Goal: Transaction & Acquisition: Purchase product/service

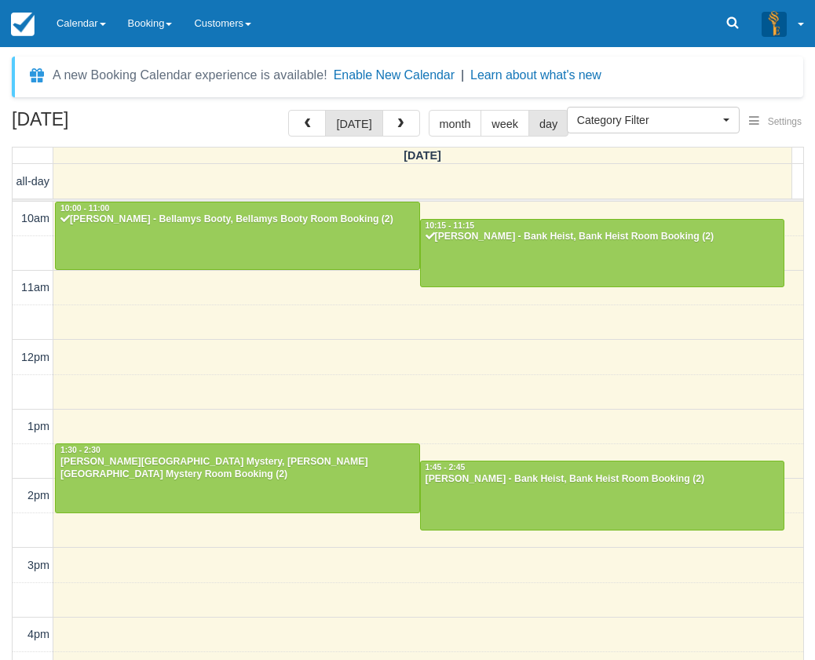
select select
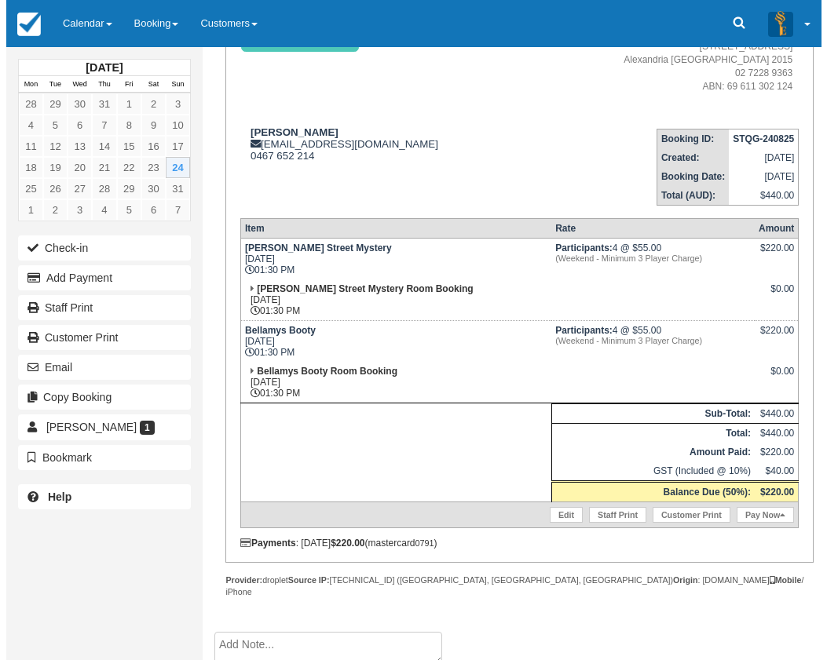
scroll to position [167, 0]
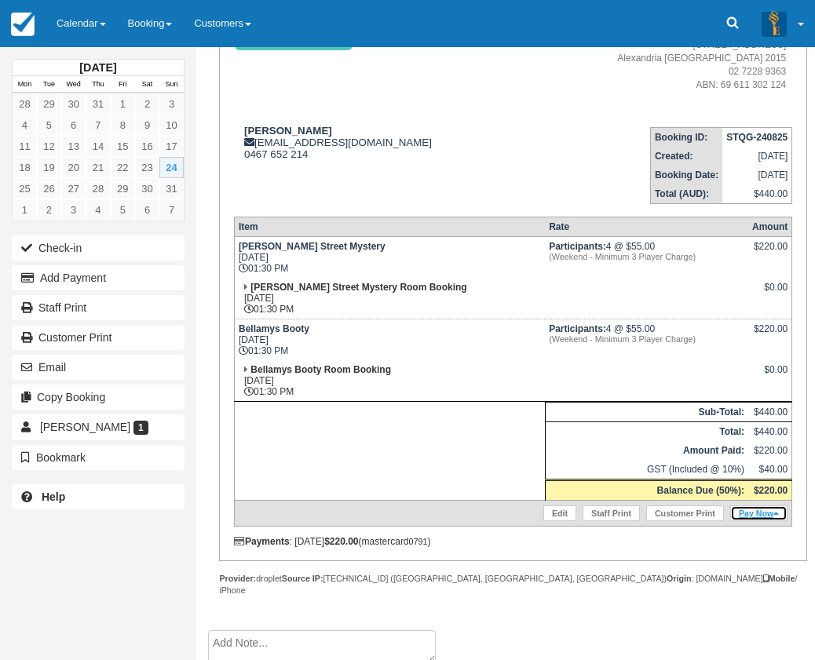
click at [768, 511] on link "Pay Now" at bounding box center [758, 514] width 57 height 16
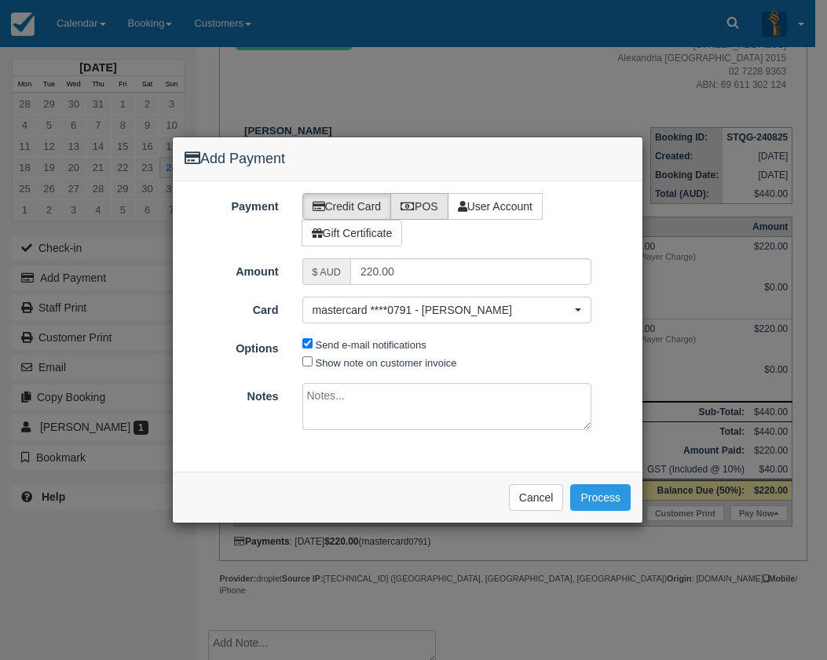
click at [418, 203] on label "POS" at bounding box center [419, 206] width 58 height 27
radio input "true"
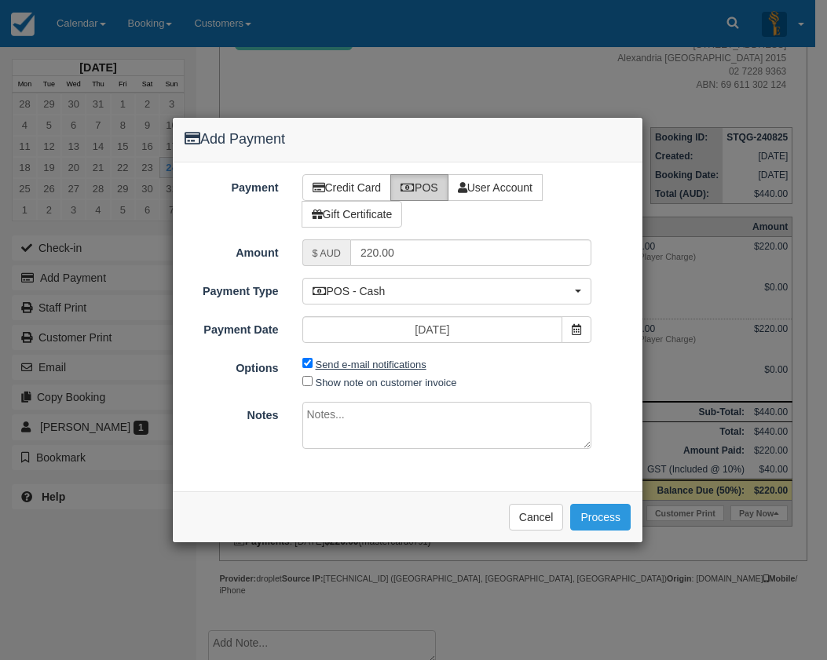
click at [351, 367] on label "Send e-mail notifications" at bounding box center [371, 365] width 111 height 12
click at [312, 367] on input "Send e-mail notifications" at bounding box center [307, 363] width 10 height 10
checkbox input "false"
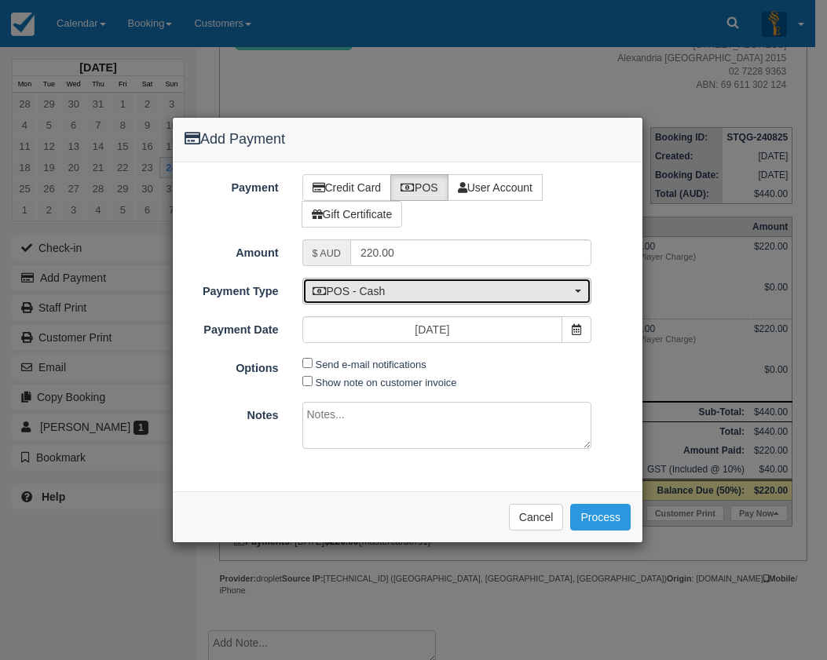
click at [369, 295] on span "POS - Cash" at bounding box center [441, 291] width 259 height 16
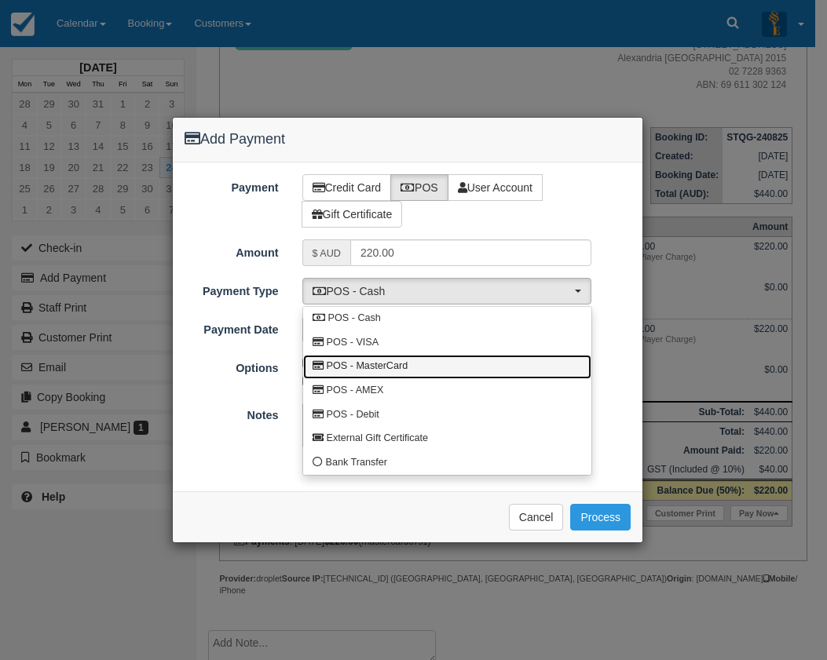
click at [379, 360] on span "POS - MasterCard" at bounding box center [368, 367] width 82 height 14
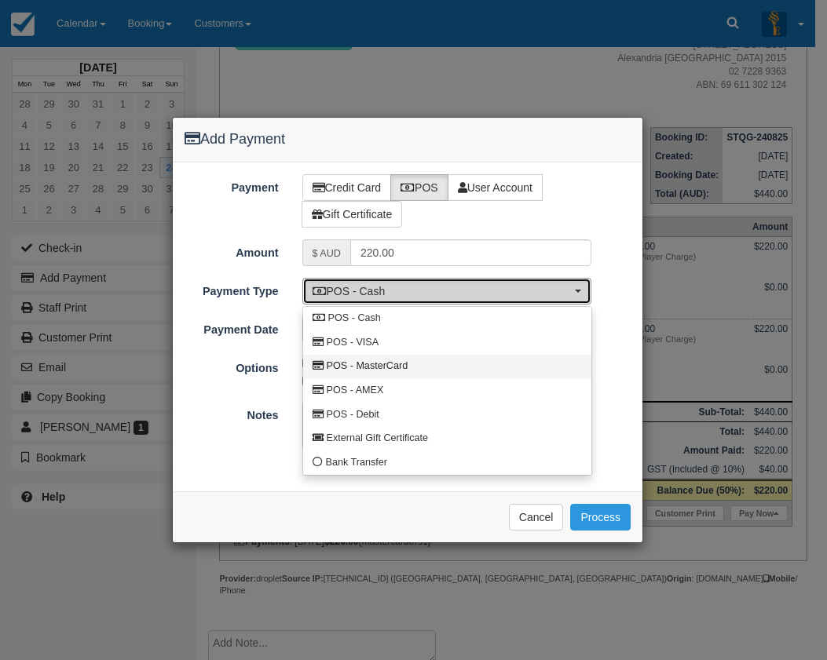
select select "MC"
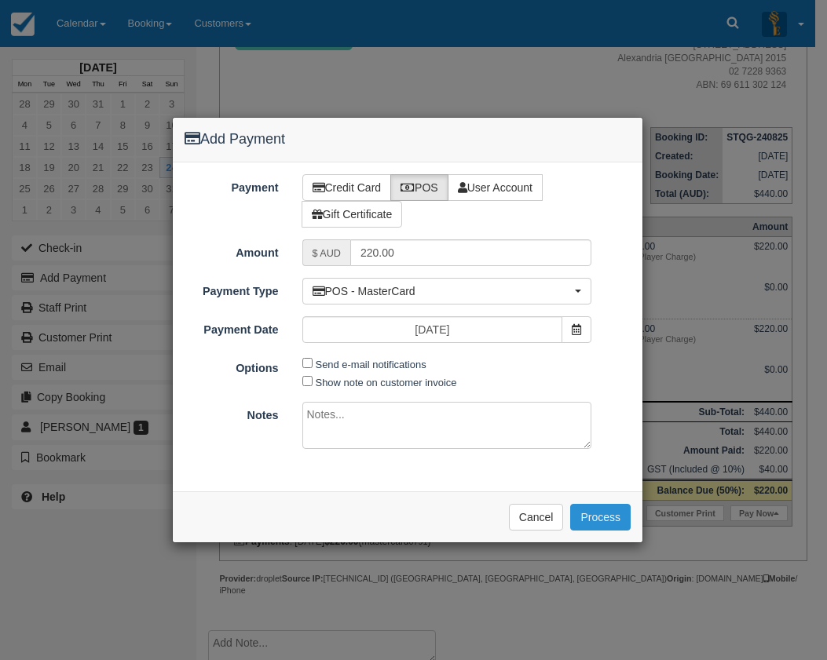
click at [586, 512] on button "Process" at bounding box center [600, 517] width 60 height 27
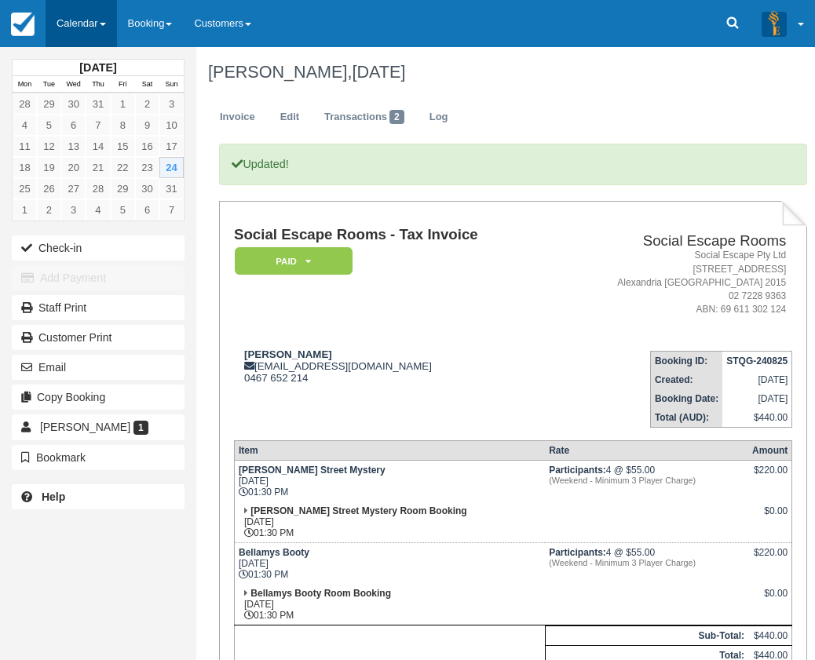
click at [81, 27] on link "Calendar" at bounding box center [81, 23] width 71 height 47
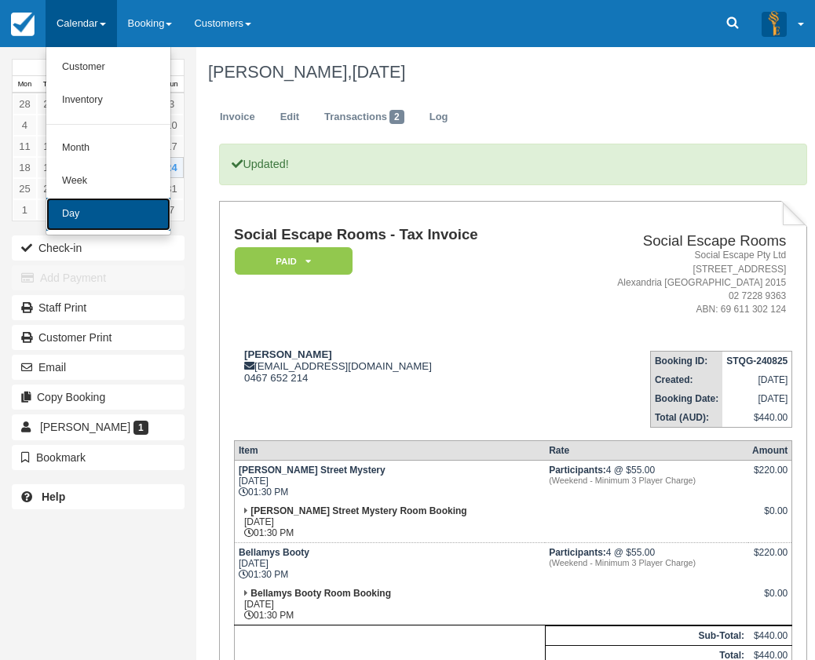
click at [71, 209] on link "Day" at bounding box center [108, 214] width 124 height 33
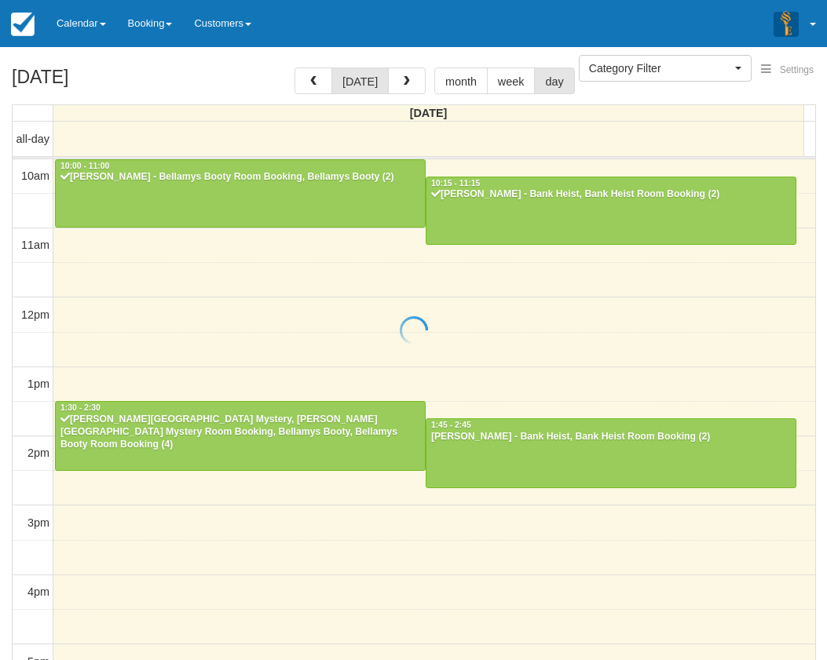
select select
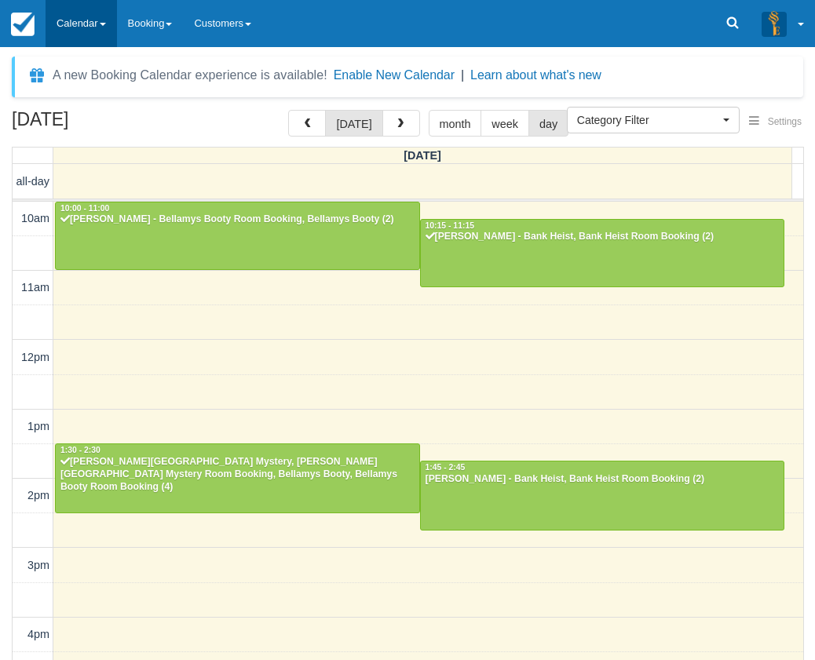
click at [90, 19] on link "Calendar" at bounding box center [81, 23] width 71 height 47
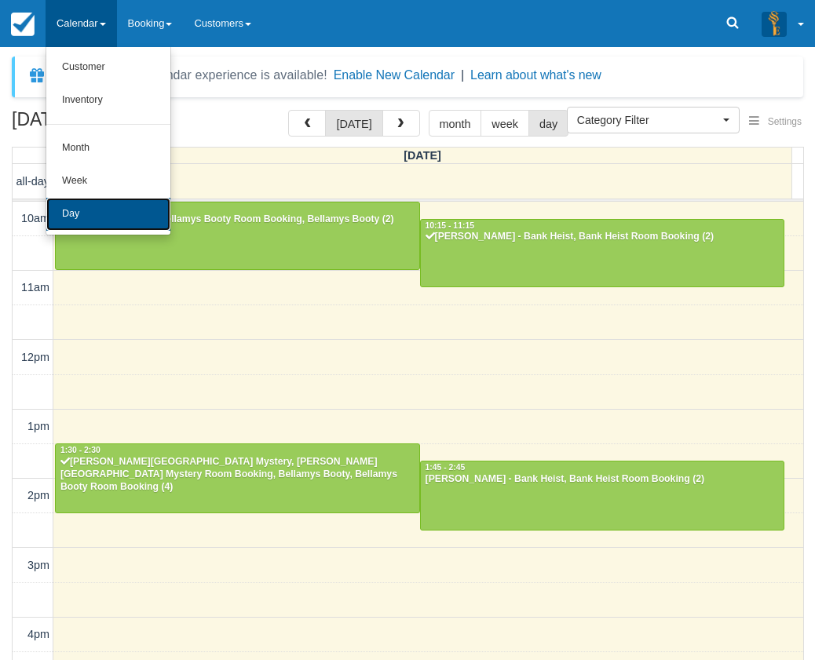
click at [72, 214] on link "Day" at bounding box center [108, 214] width 124 height 33
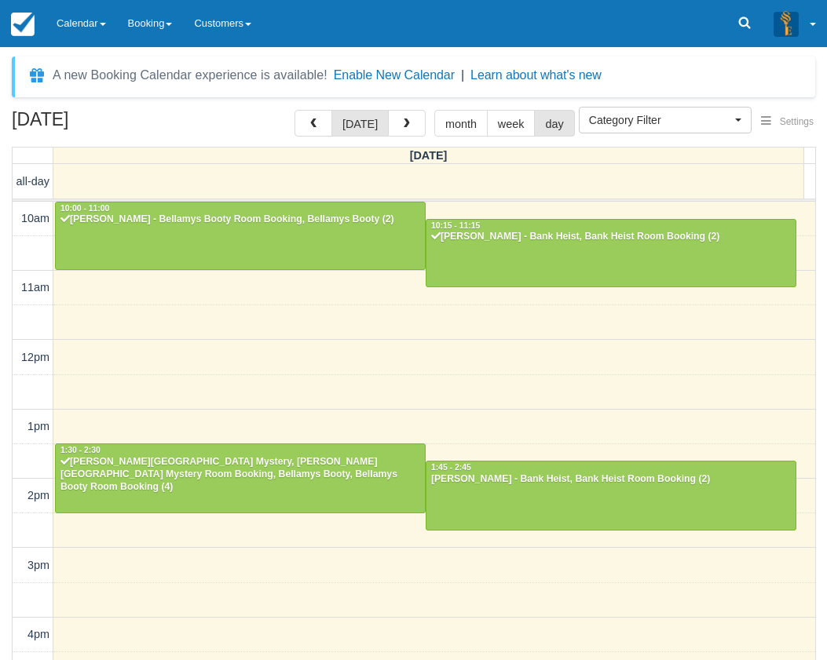
select select
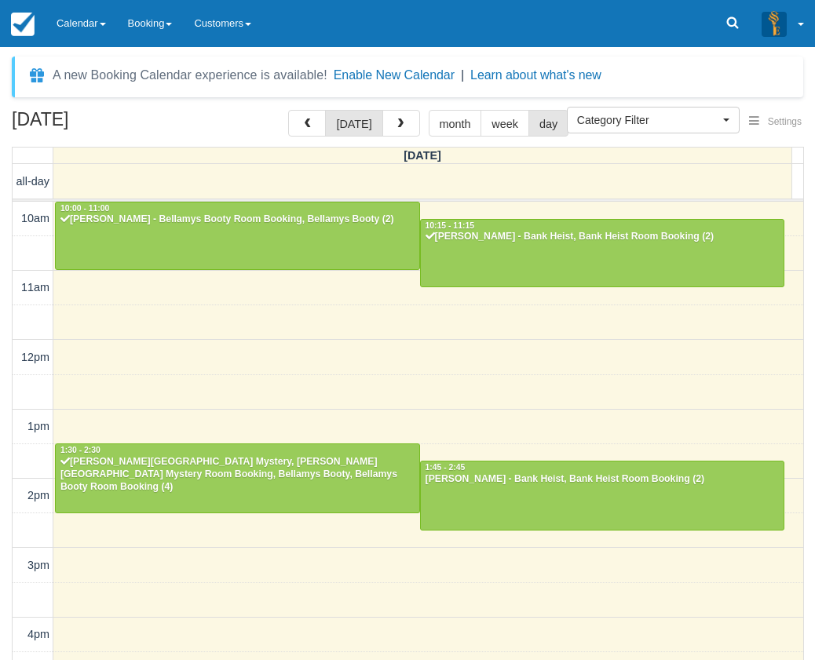
scroll to position [209, 0]
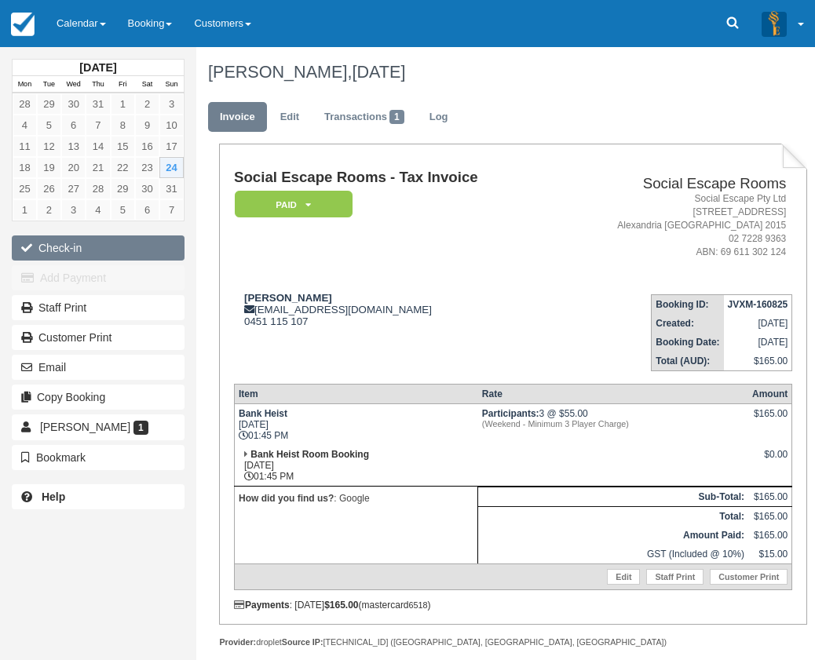
click at [121, 252] on button "Check-in" at bounding box center [98, 248] width 173 height 25
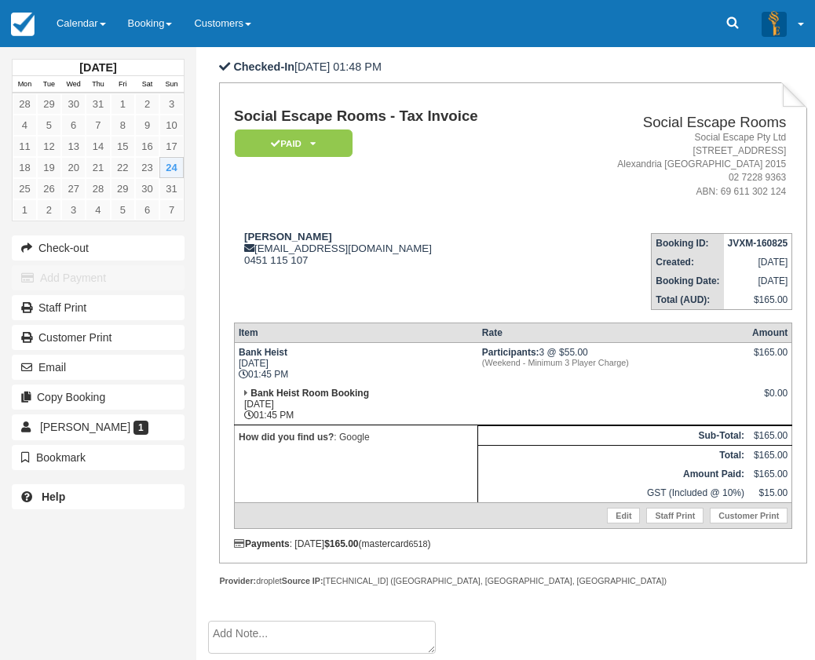
scroll to position [218, 0]
